Goal: Task Accomplishment & Management: Manage account settings

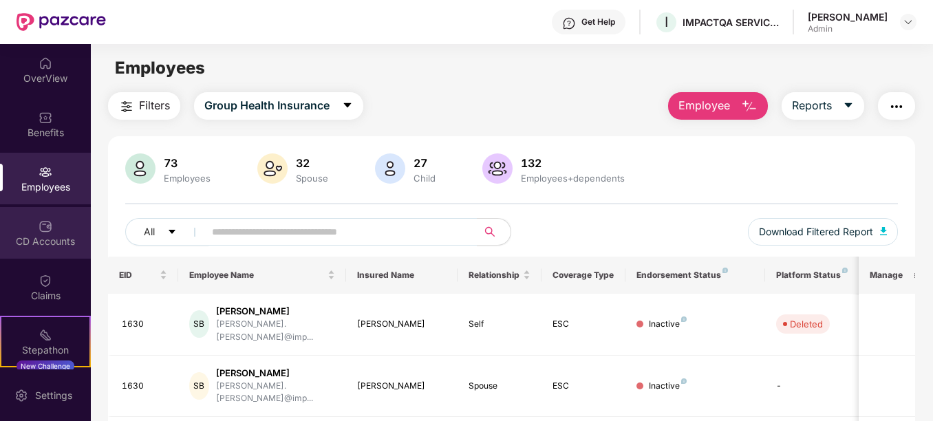
click at [30, 225] on div "CD Accounts" at bounding box center [45, 233] width 91 height 52
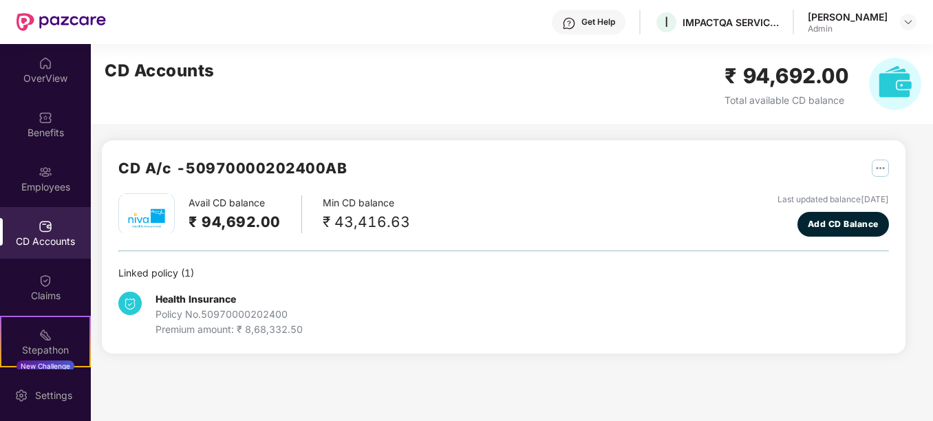
drag, startPoint x: 892, startPoint y: 172, endPoint x: 881, endPoint y: 171, distance: 10.3
click at [890, 172] on div "CD A/c - 50970000202400AB Avail CD balance ₹ 94,692.00 Min CD balance ₹ 43,416.…" at bounding box center [504, 246] width 804 height 213
click at [881, 171] on img "button" at bounding box center [880, 168] width 17 height 17
click at [864, 191] on div "CD Statement" at bounding box center [846, 198] width 63 height 15
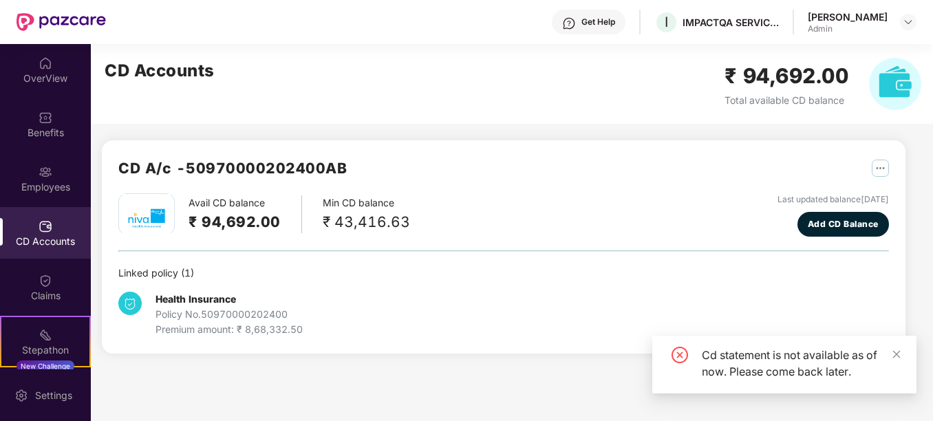
click at [884, 167] on img "button" at bounding box center [880, 168] width 17 height 17
click at [853, 195] on div "CD Statement" at bounding box center [846, 198] width 63 height 15
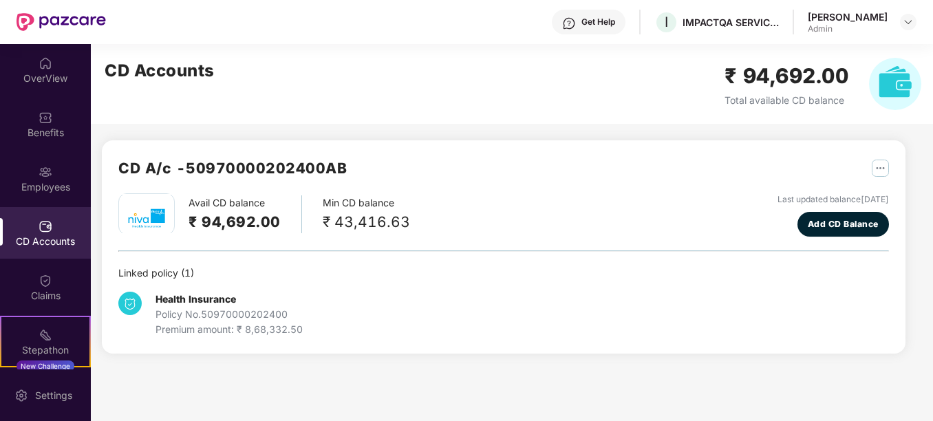
click at [881, 167] on img "button" at bounding box center [880, 168] width 17 height 17
click at [793, 191] on div at bounding box center [801, 198] width 30 height 15
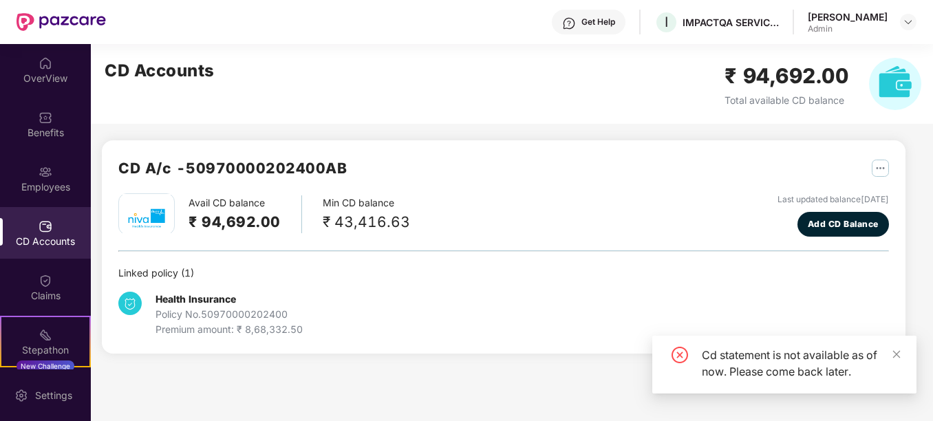
click at [898, 85] on img at bounding box center [895, 84] width 52 height 52
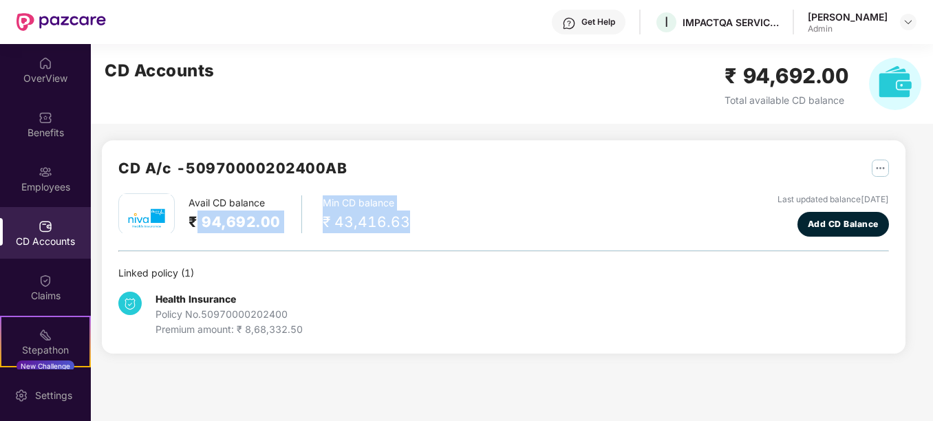
drag, startPoint x: 196, startPoint y: 219, endPoint x: 425, endPoint y: 223, distance: 228.5
click at [425, 223] on div "Avail CD balance ₹ 94,692.00 Min CD balance ₹ 43,416.63 Last updated balance [D…" at bounding box center [503, 214] width 771 height 43
drag, startPoint x: 425, startPoint y: 223, endPoint x: 425, endPoint y: 236, distance: 13.1
click at [425, 236] on div "Avail CD balance ₹ 94,692.00 Min CD balance ₹ 43,416.63 Last updated balance [D…" at bounding box center [503, 214] width 771 height 43
